Goal: Task Accomplishment & Management: Complete application form

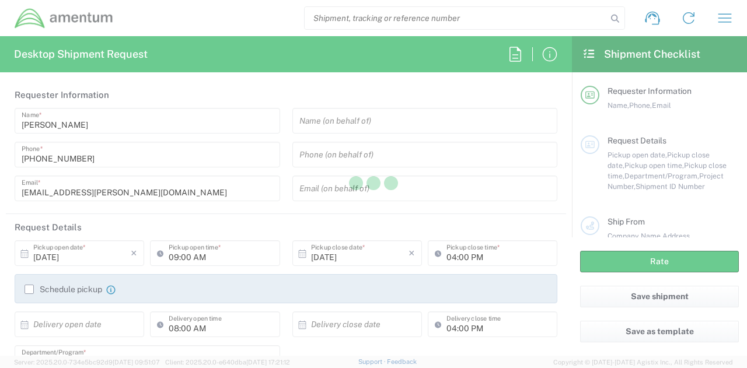
type input "[GEOGRAPHIC_DATA]"
type input "[DOMAIN_NAME]"
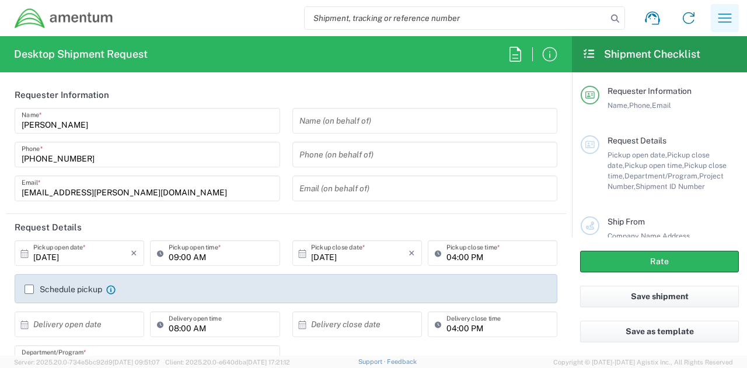
click at [721, 12] on icon "button" at bounding box center [725, 18] width 19 height 19
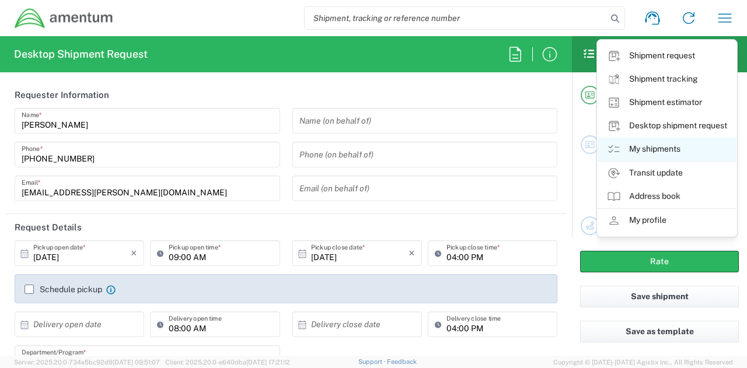
click at [654, 152] on link "My shipments" at bounding box center [667, 149] width 139 height 23
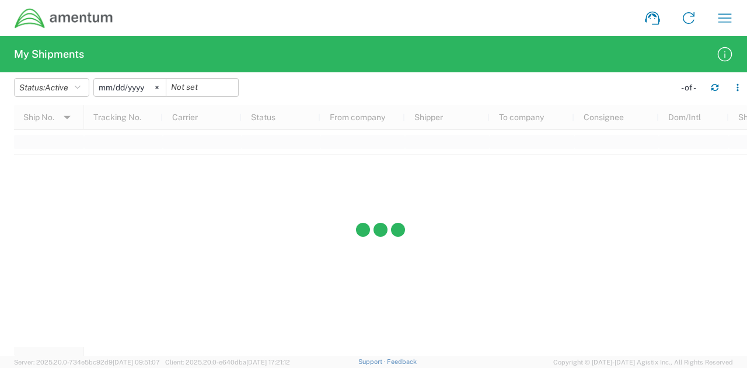
click at [129, 86] on input "[DATE]" at bounding box center [130, 88] width 72 height 18
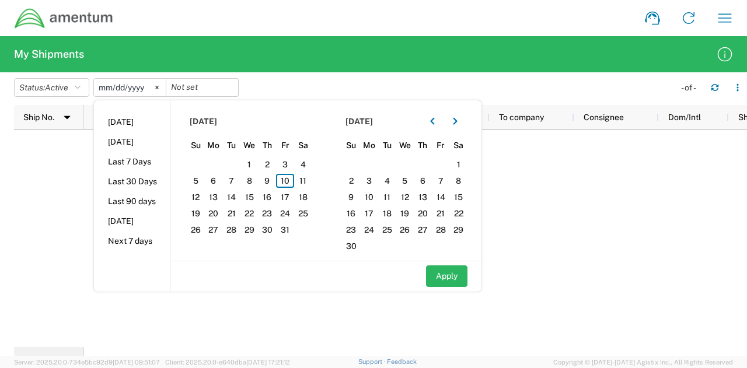
click at [285, 65] on agx-form-header "My Shipments" at bounding box center [373, 54] width 747 height 36
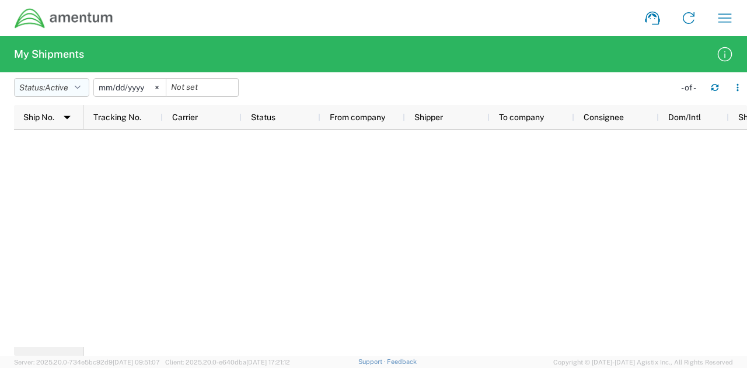
click at [74, 87] on button "Status: Active" at bounding box center [51, 87] width 75 height 19
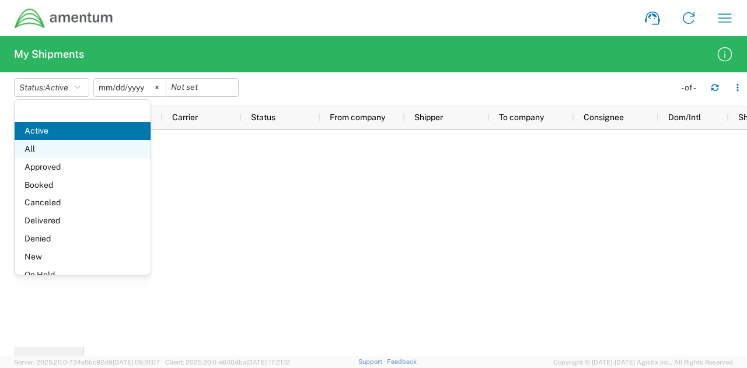
click at [64, 145] on span "All" at bounding box center [83, 149] width 136 height 18
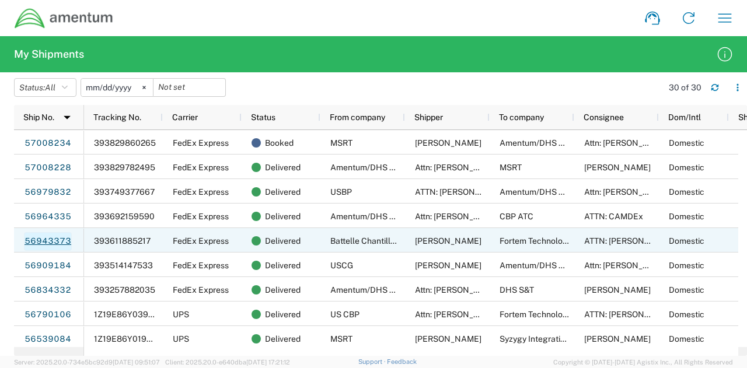
click at [49, 242] on link "56943373" at bounding box center [48, 241] width 48 height 19
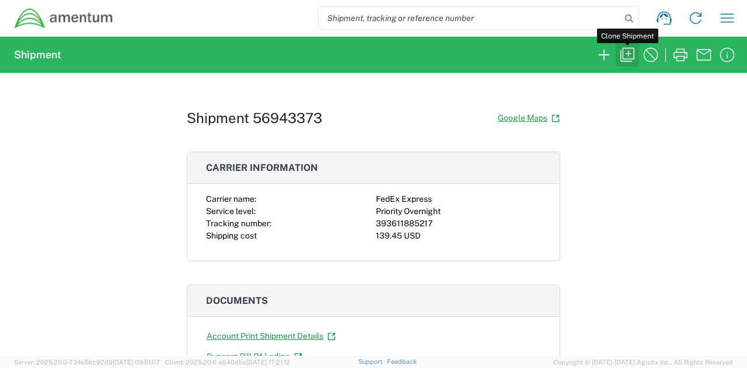
click at [625, 56] on icon "button" at bounding box center [627, 55] width 19 height 19
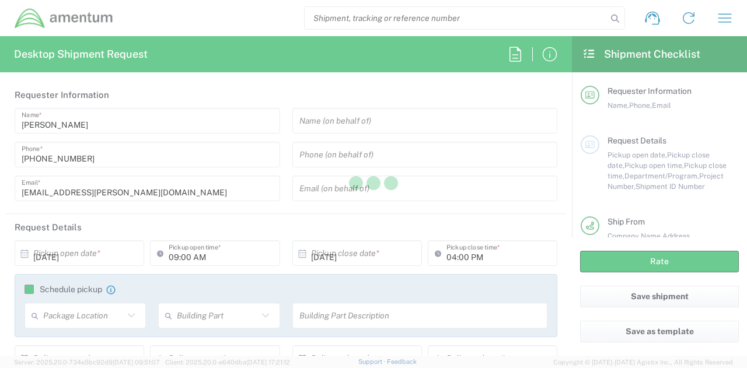
type input "06:00 PM"
type input "07:00 PM"
type input "Shipment Id Number"
type input "2061 CUAS"
type textarea "Shipment of Radars for Battelle"
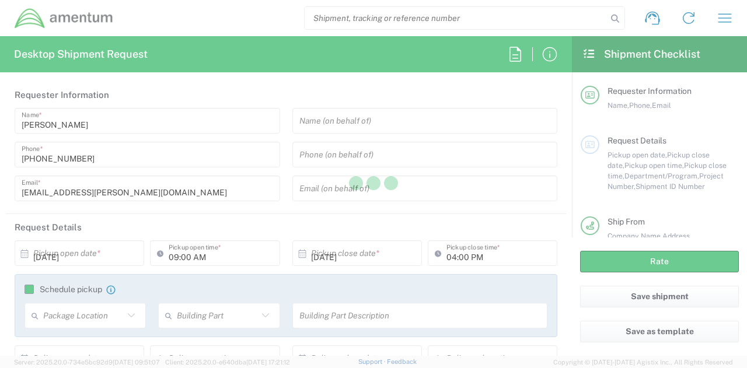
type textarea "[EMAIL_ADDRESS][PERSON_NAME][DOMAIN_NAME]"
type textarea "Please use the following contact information if pickup window exceeds selected …"
type input "Battelle Chantilly Office"
type input "[STREET_ADDRESS]"
type input "Suite 200"
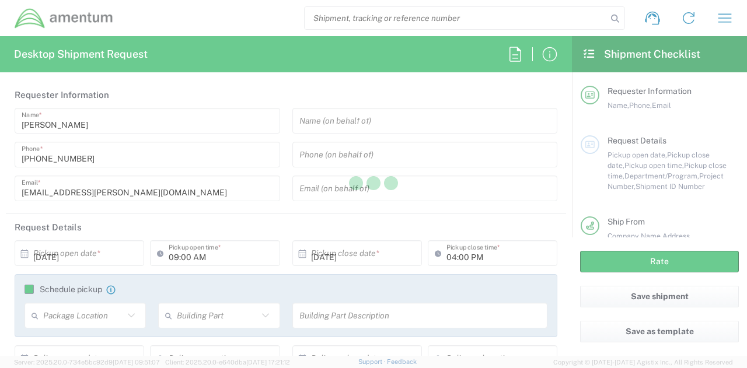
type input "Chantilly"
type input "[US_STATE]"
type input "20151"
type input "[PERSON_NAME]"
type input "[PHONE_NUMBER]"
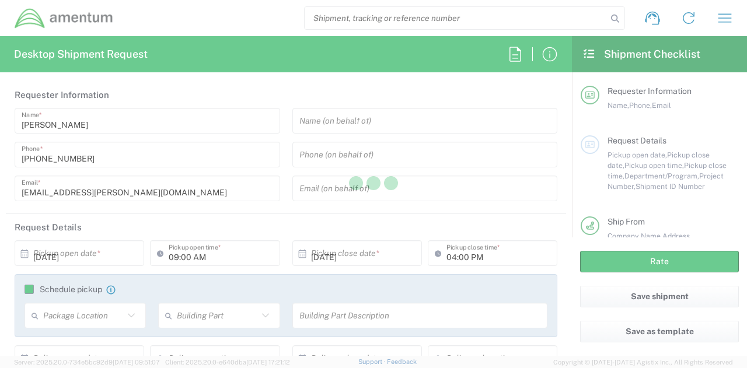
type input "[PERSON_NAME][EMAIL_ADDRESS][PERSON_NAME][DOMAIN_NAME]"
type input "Fortem Technologies"
type input "1855 W 500 N"
type input "Lindon"
type input "[US_STATE]"
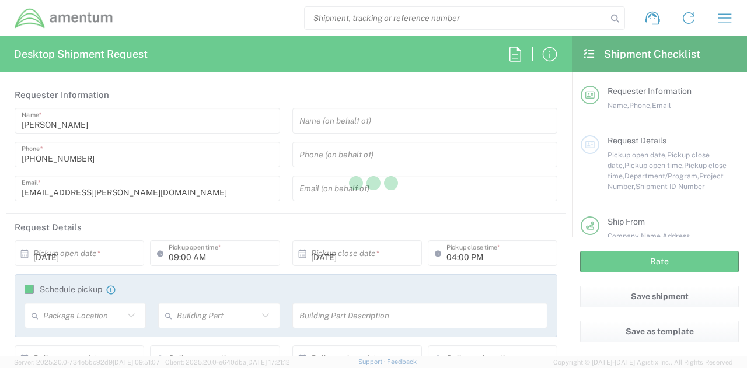
type input "84042"
type input "ATTN: [PERSON_NAME]"
type input "[PHONE_NUMBER]"
type input "[PERSON_NAME][EMAIL_ADDRESS][PERSON_NAME][DOMAIN_NAME]"
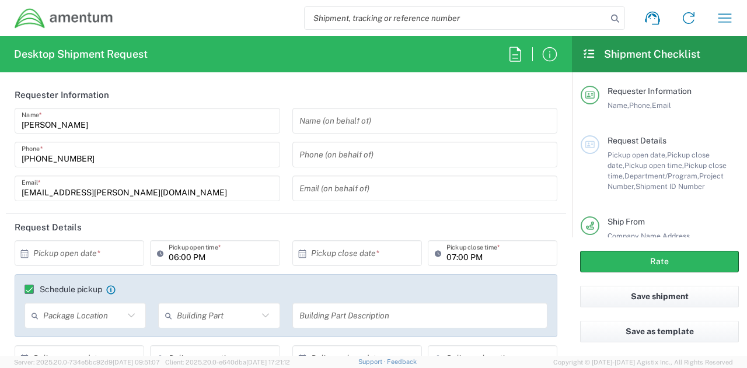
type input "Your Packaging"
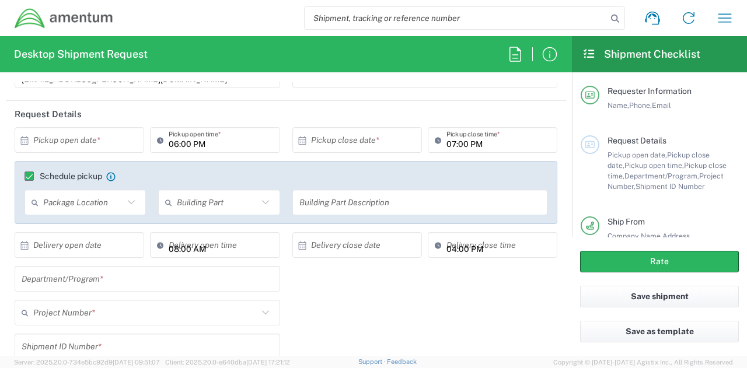
scroll to position [110, 0]
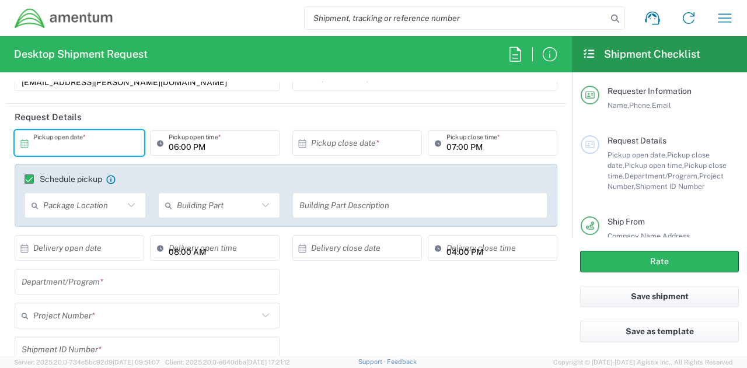
click at [106, 138] on input "text" at bounding box center [81, 143] width 97 height 20
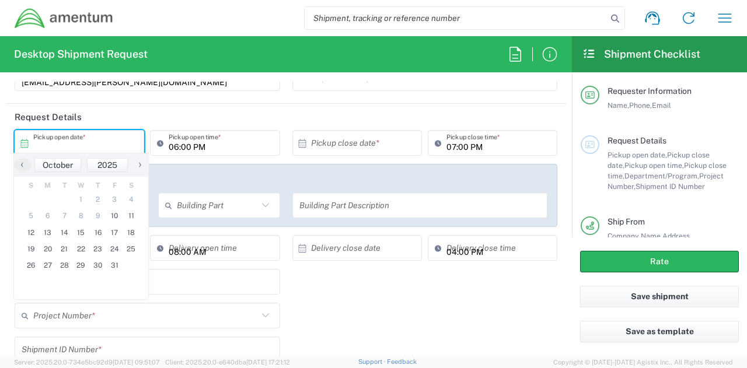
click at [393, 111] on header "Request Details" at bounding box center [286, 117] width 560 height 26
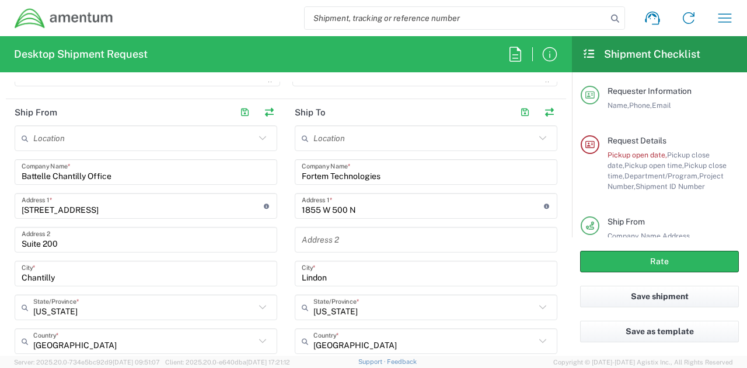
scroll to position [590, 0]
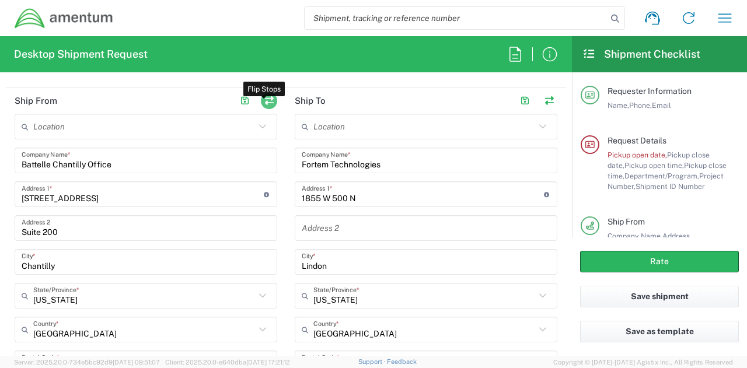
click at [268, 99] on button "button" at bounding box center [269, 101] width 16 height 16
type input "Fortem Technologies"
type input "1855 W 500 N"
type input "Lindon"
type input "[US_STATE]"
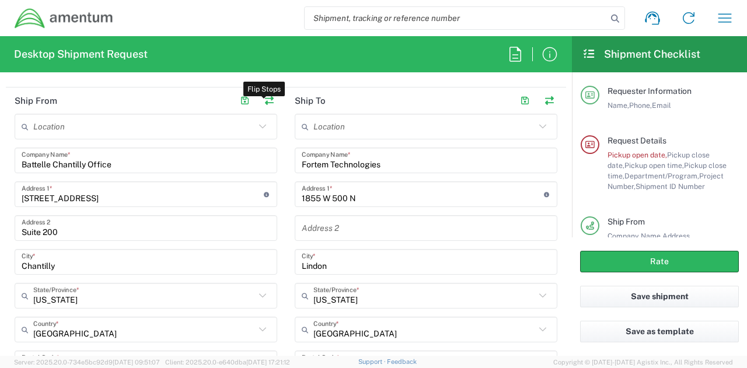
type input "84042"
type input "ATTN: [PERSON_NAME]"
type input "[PHONE_NUMBER]"
type input "[PERSON_NAME][EMAIL_ADDRESS][PERSON_NAME][DOMAIN_NAME]"
type input "Battelle Chantilly Office"
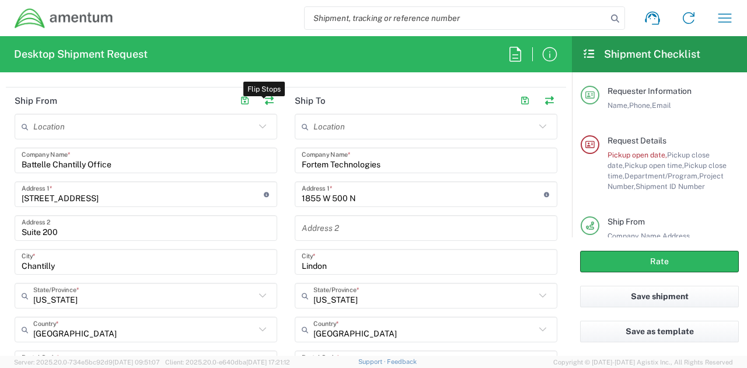
type input "[STREET_ADDRESS]"
type input "Suite 200"
type input "Chantilly"
type input "[US_STATE]"
type input "20151"
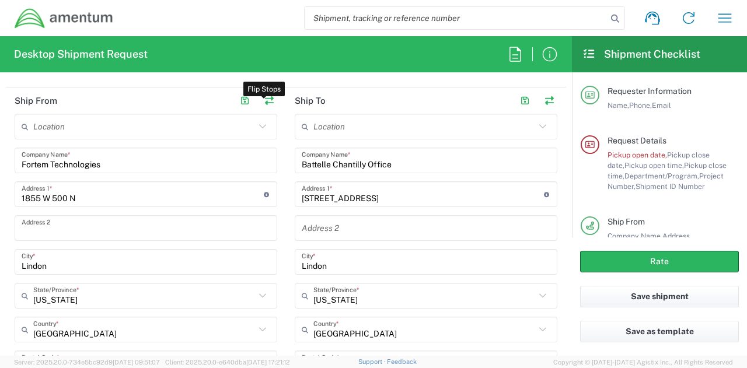
type input "[PERSON_NAME]"
type input "[PHONE_NUMBER]"
type input "[PERSON_NAME][EMAIL_ADDRESS][PERSON_NAME][DOMAIN_NAME]"
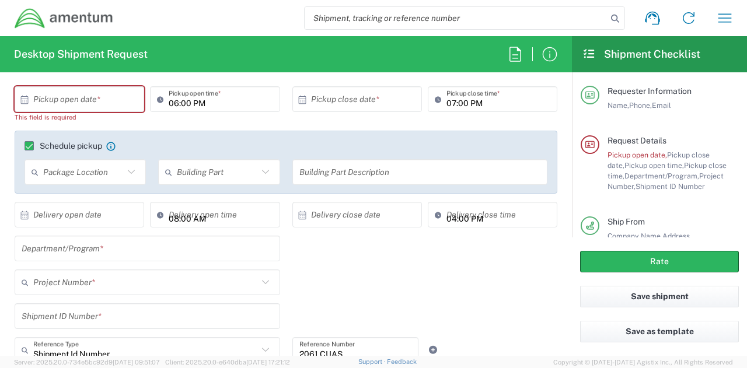
scroll to position [140, 0]
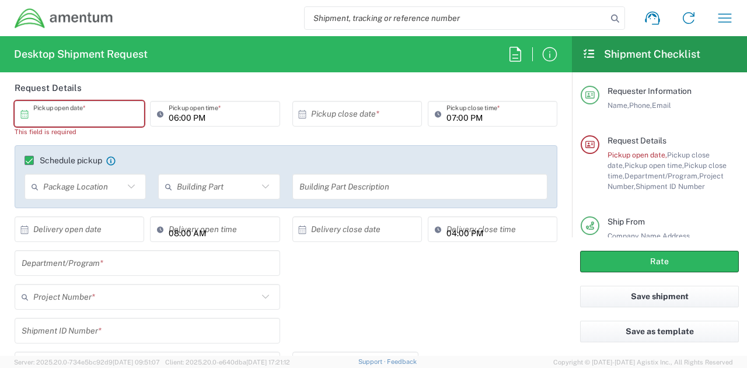
click at [107, 113] on input "text" at bounding box center [81, 114] width 97 height 20
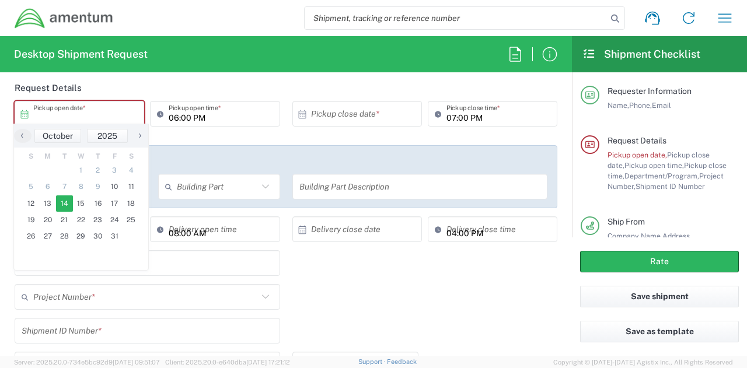
click at [65, 204] on span "14" at bounding box center [64, 204] width 17 height 16
type input "[DATE]"
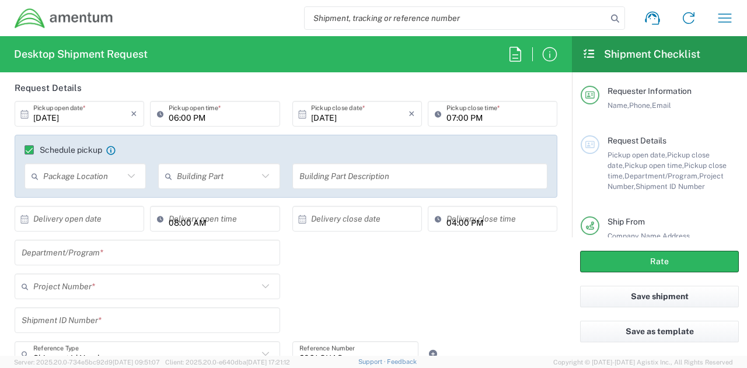
click at [232, 254] on input "text" at bounding box center [148, 253] width 252 height 20
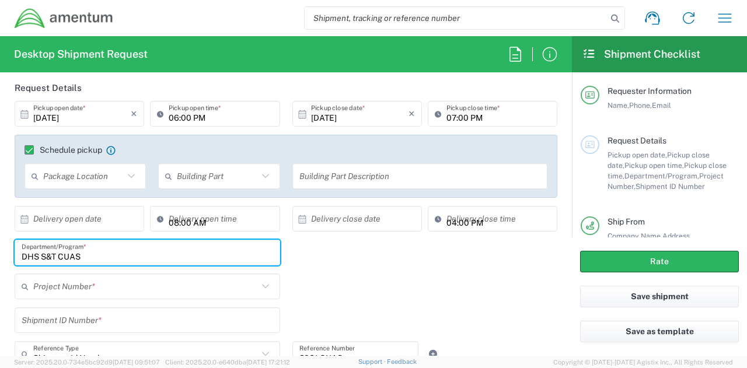
type input "DHS S&T CUAS"
click at [152, 317] on input "text" at bounding box center [148, 321] width 252 height 20
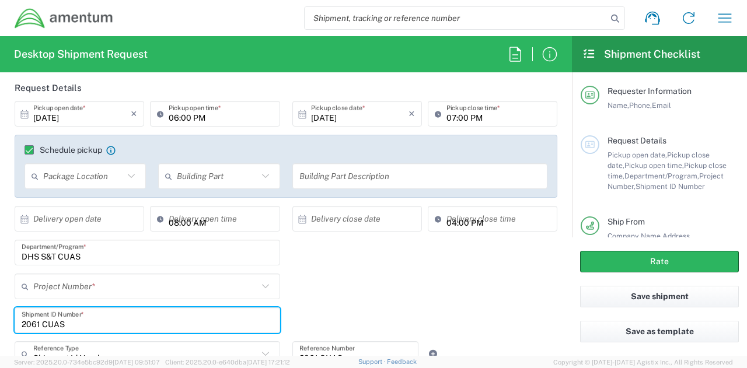
type input "2061 CUAS"
click at [231, 281] on input "text" at bounding box center [145, 287] width 225 height 20
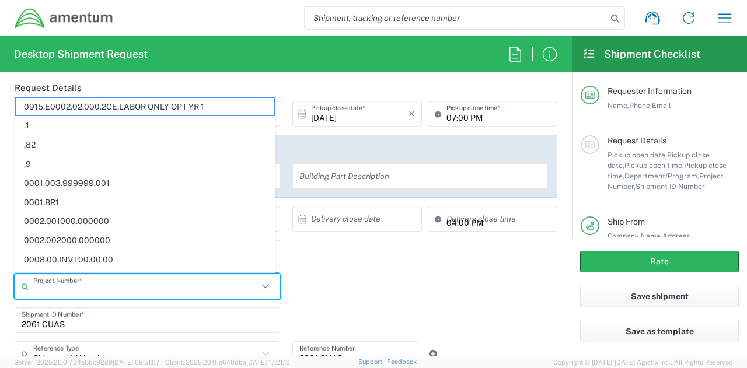
paste input "[DOMAIN_NAME]"
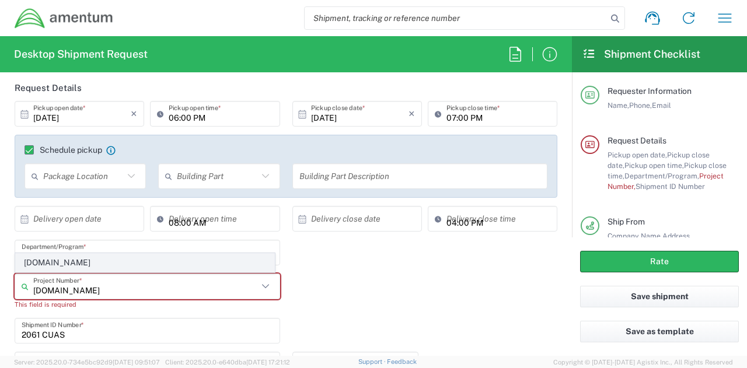
type input "[DOMAIN_NAME]"
click at [207, 264] on span "[DOMAIN_NAME]" at bounding box center [145, 263] width 259 height 18
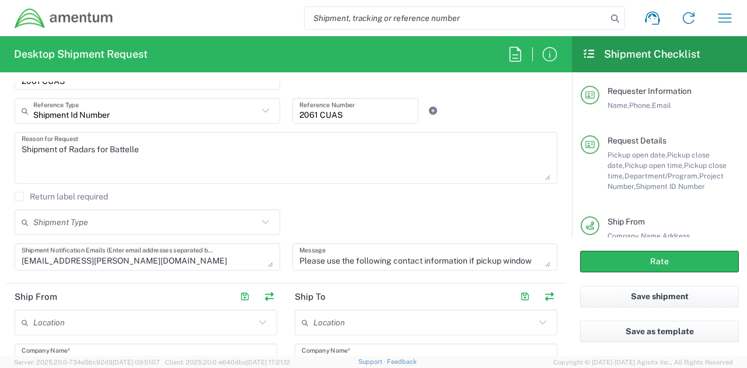
scroll to position [385, 0]
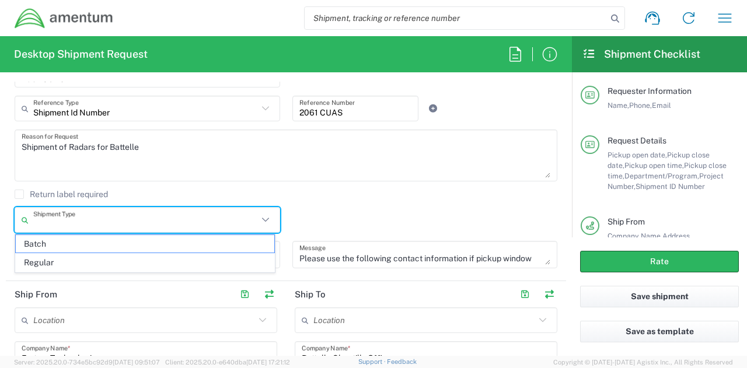
click at [252, 218] on input "text" at bounding box center [145, 220] width 225 height 20
click at [121, 264] on span "Regular" at bounding box center [145, 263] width 259 height 18
type input "Regular"
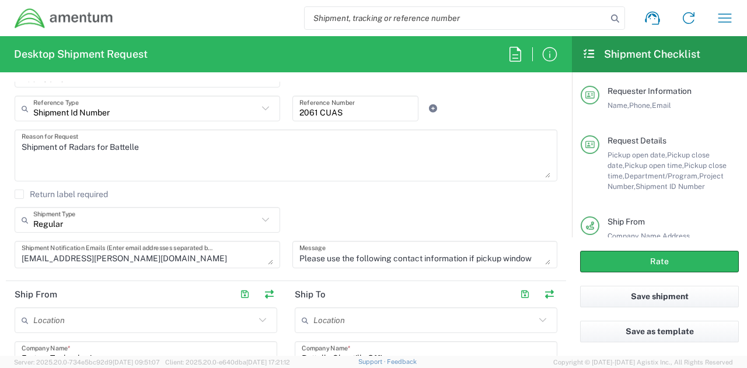
click at [363, 250] on textarea "Please use the following contact information if pickup window exceeds selected …" at bounding box center [425, 255] width 252 height 20
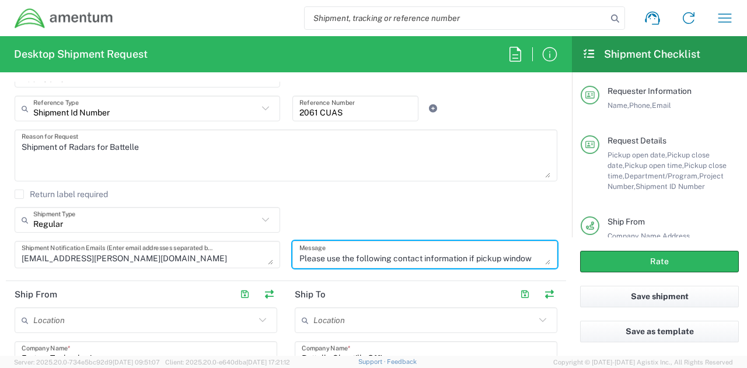
paste textarea "Please use the following contact information if pickup window exceeds selected …"
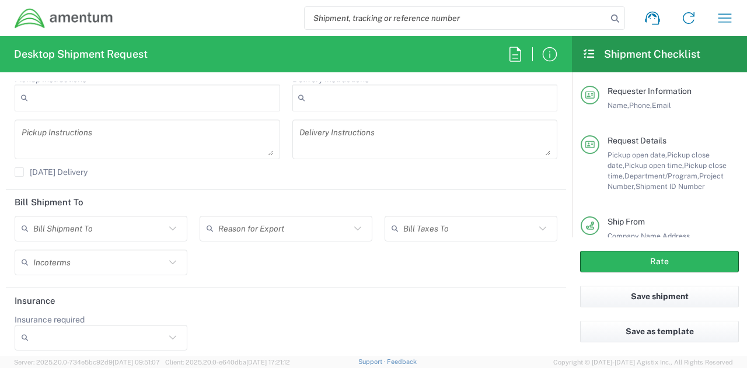
scroll to position [1624, 0]
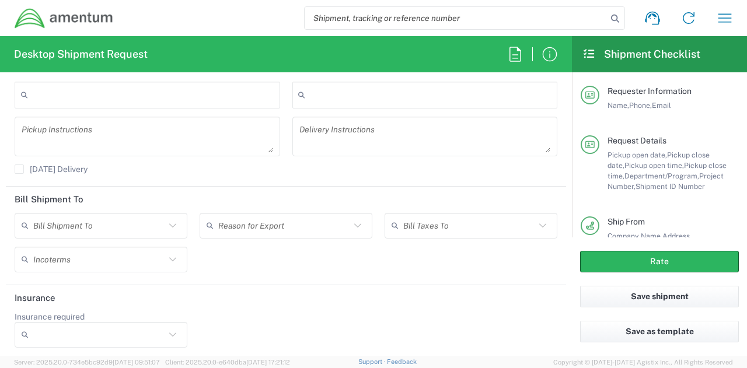
type textarea "Please use the following contact information if pickup window exceeds selected …"
click at [170, 330] on icon at bounding box center [172, 334] width 15 height 15
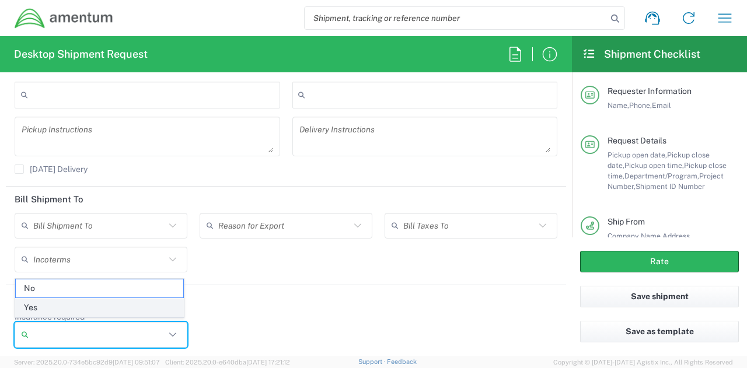
click at [128, 312] on span "Yes" at bounding box center [100, 308] width 168 height 18
type input "Yes"
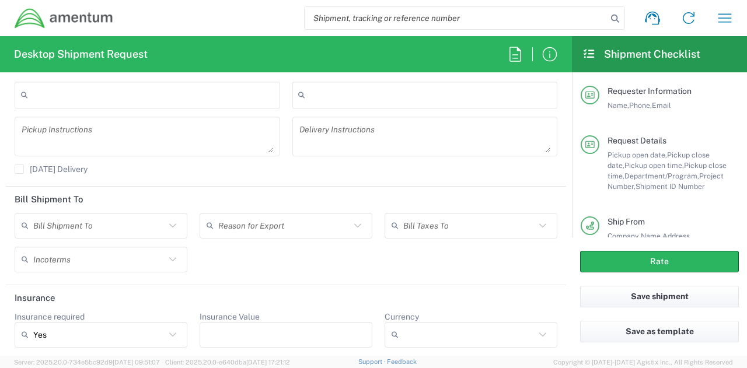
click at [220, 336] on input "Insurance Value" at bounding box center [286, 335] width 159 height 19
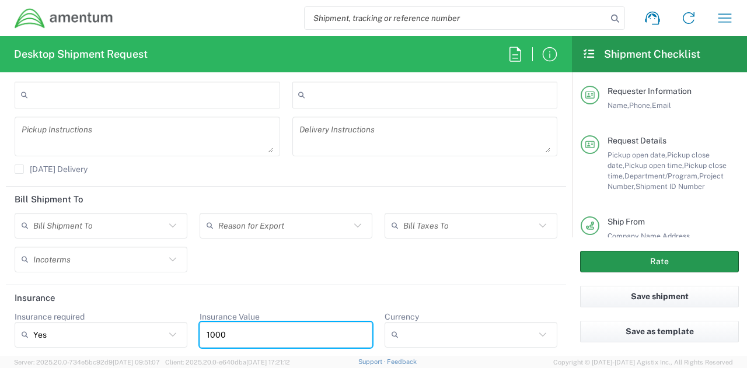
type input "1000"
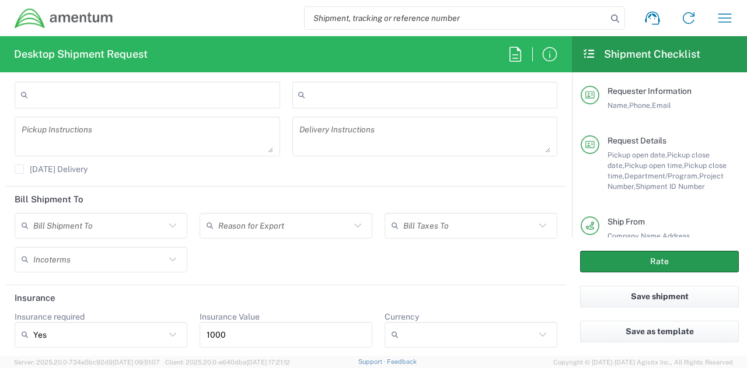
click at [675, 259] on button "Rate" at bounding box center [659, 262] width 159 height 22
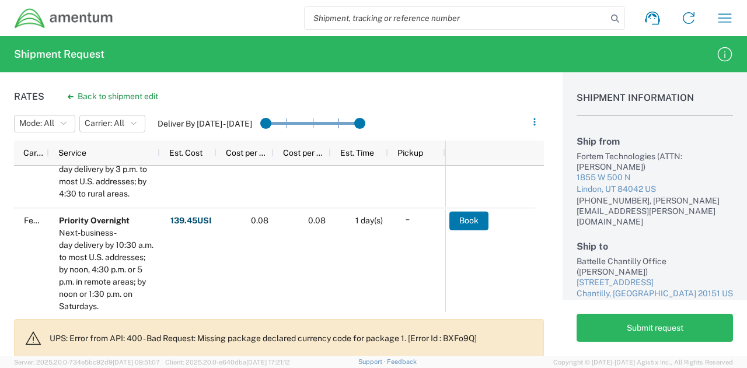
scroll to position [121, 0]
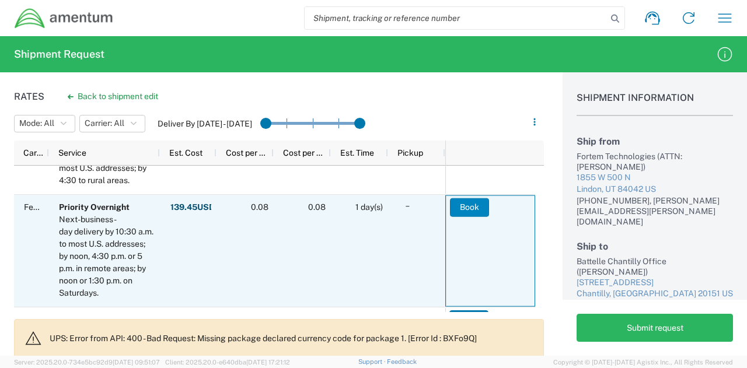
click at [474, 207] on button "Book" at bounding box center [469, 207] width 39 height 19
